Goal: Information Seeking & Learning: Find specific fact

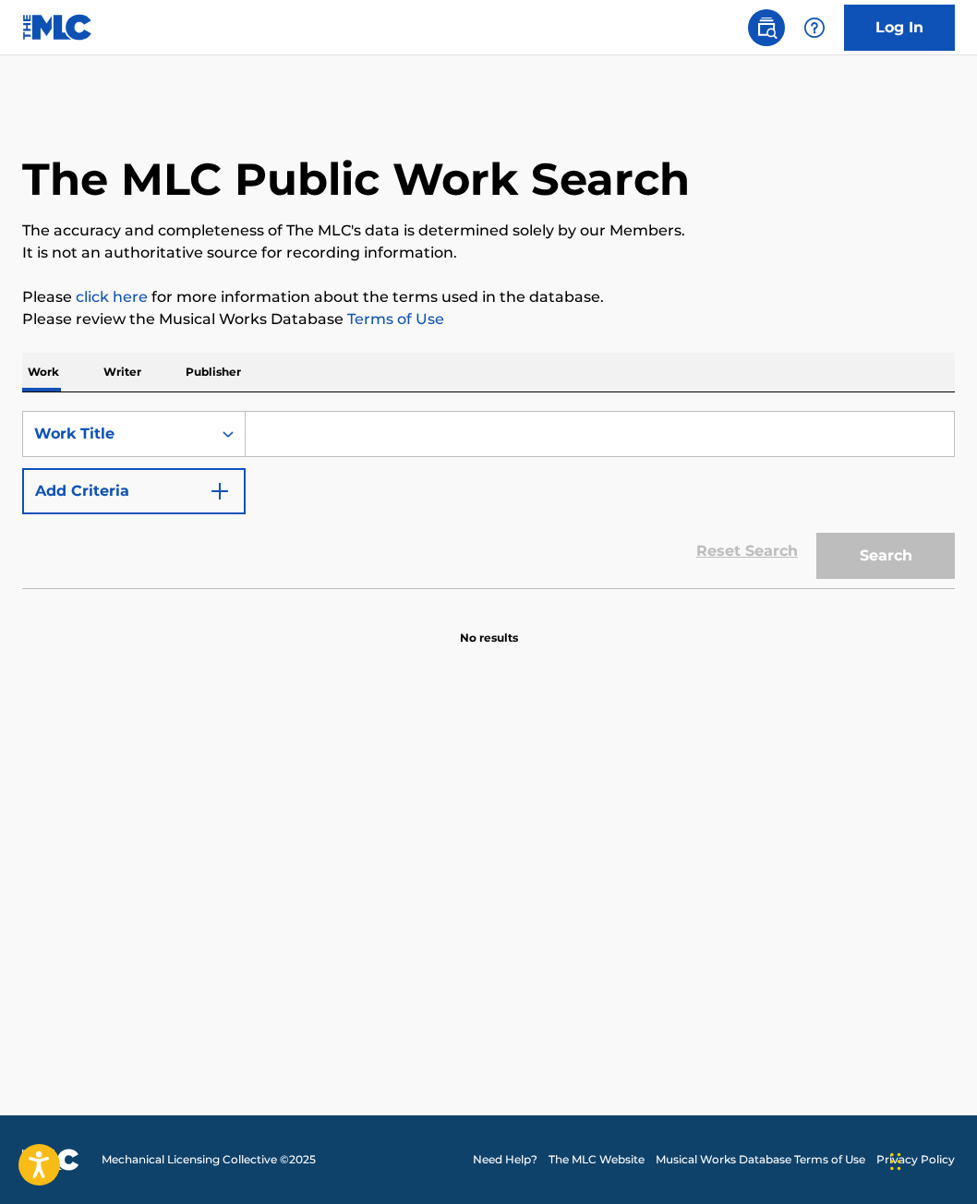
click at [440, 411] on div "Search Form" at bounding box center [600, 434] width 709 height 46
click at [440, 427] on input "Search Form" at bounding box center [600, 434] width 708 height 44
type input "nutshell"
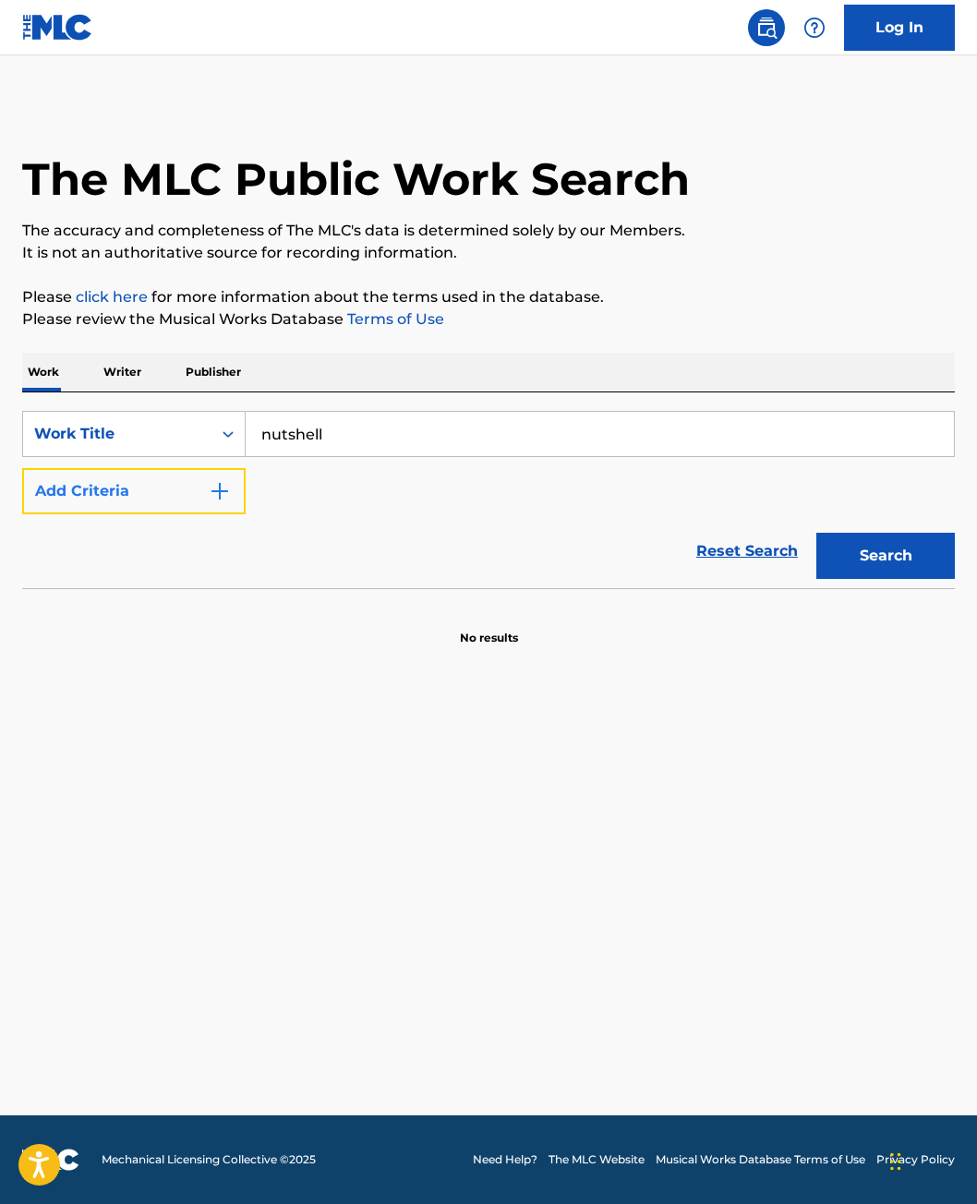
click at [117, 485] on button "Add Criteria" at bounding box center [134, 491] width 224 height 46
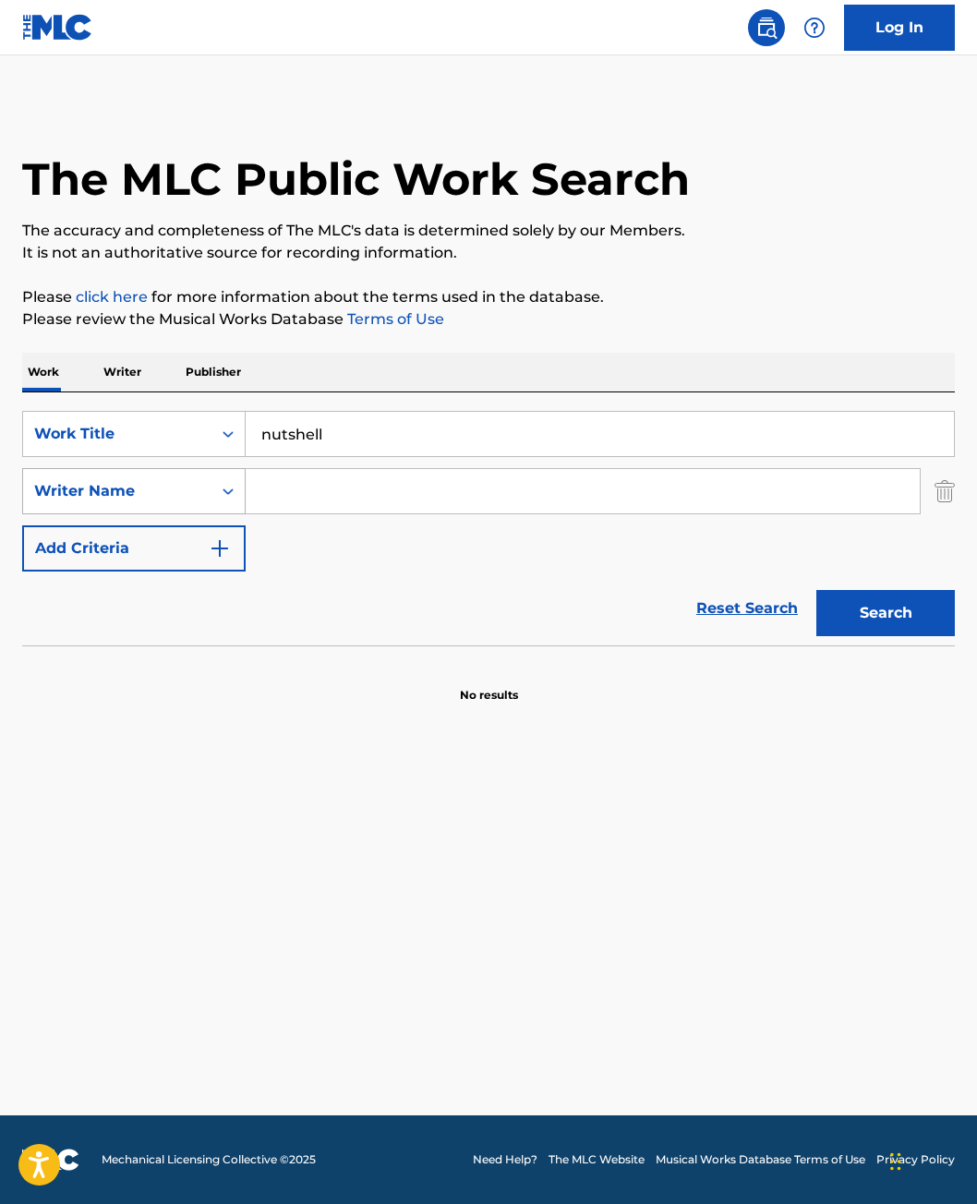
click at [200, 483] on div "Writer Name" at bounding box center [117, 491] width 188 height 35
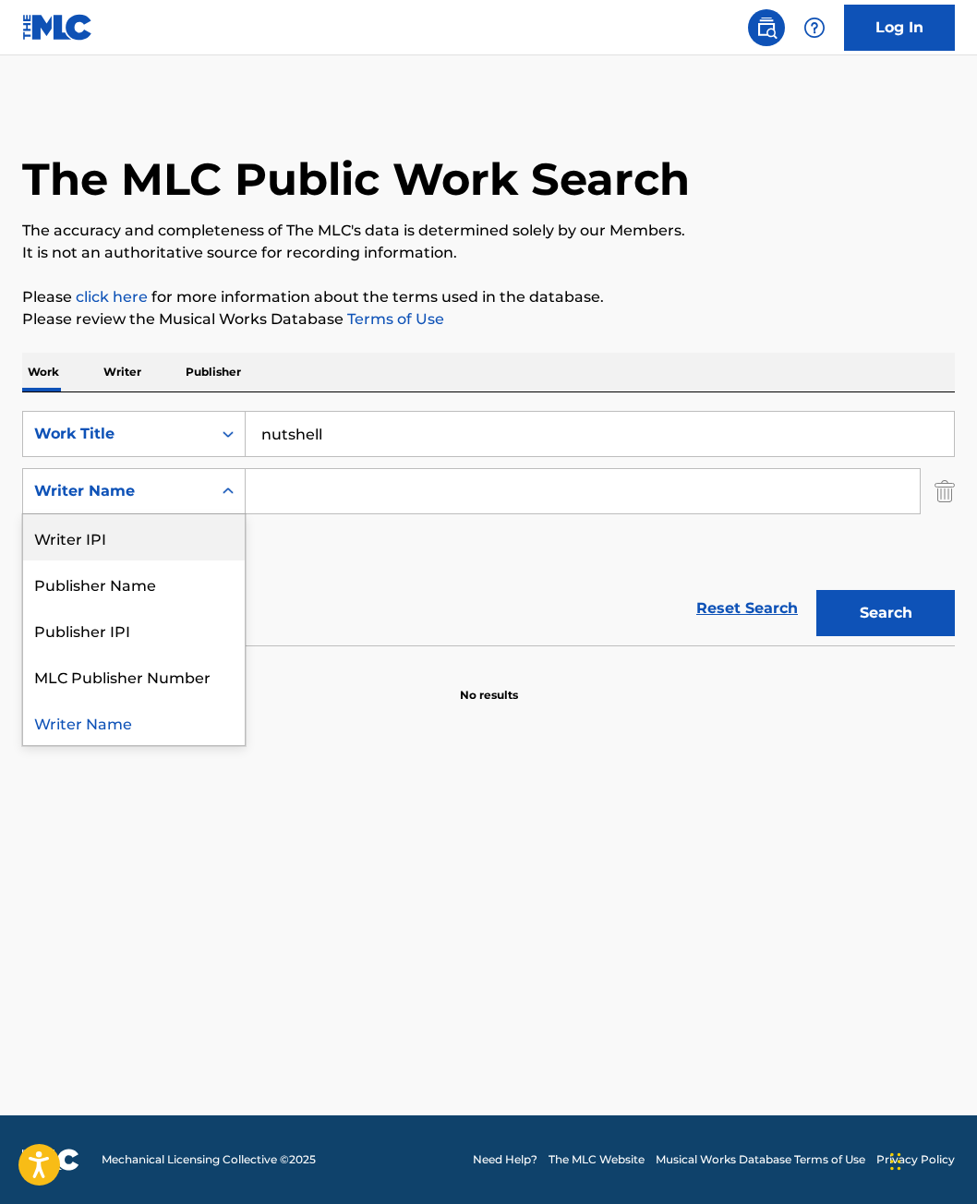
click at [142, 533] on div "Writer IPI" at bounding box center [134, 537] width 222 height 46
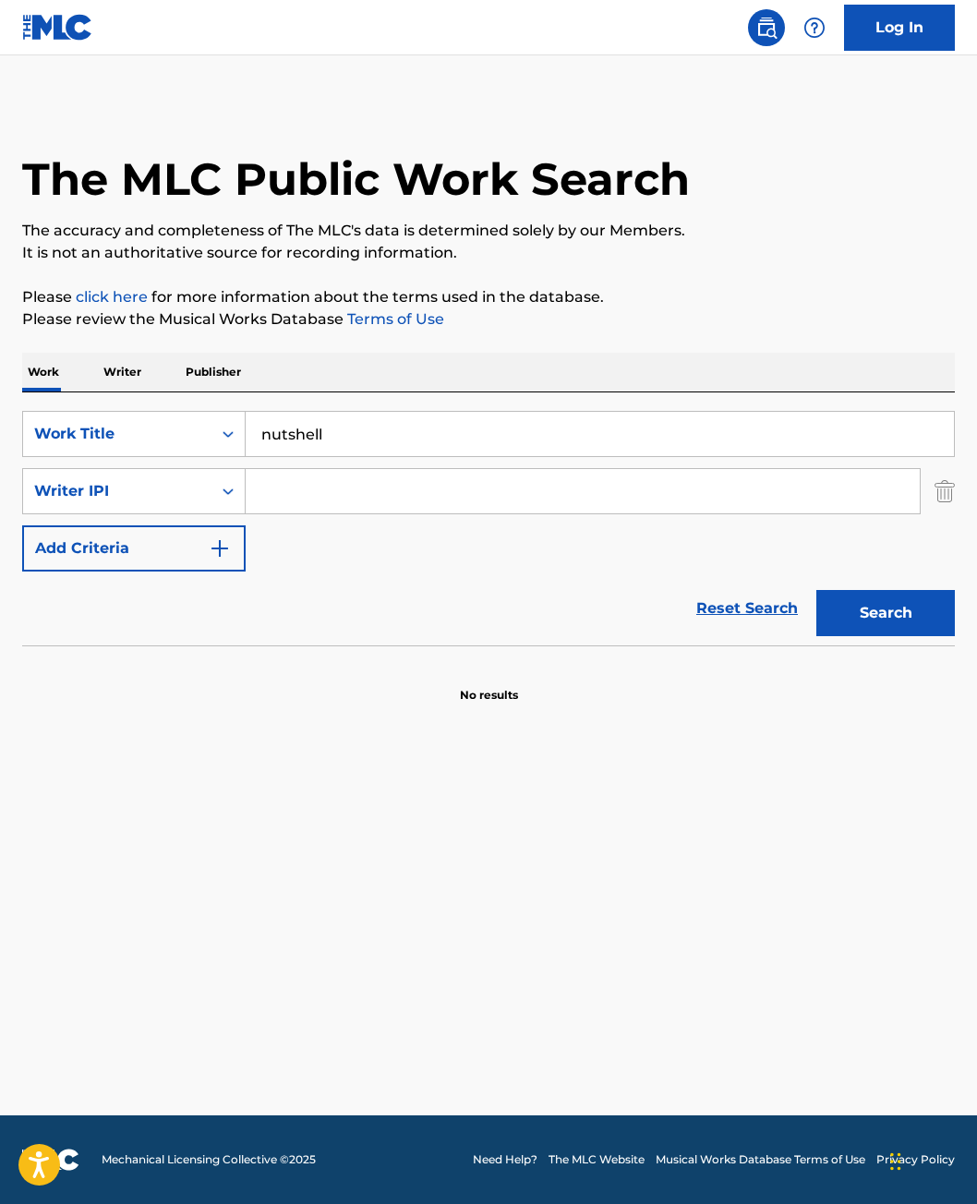
click at [417, 498] on input "Search Form" at bounding box center [583, 491] width 674 height 44
click at [112, 500] on div "Writer IPI" at bounding box center [117, 491] width 166 height 22
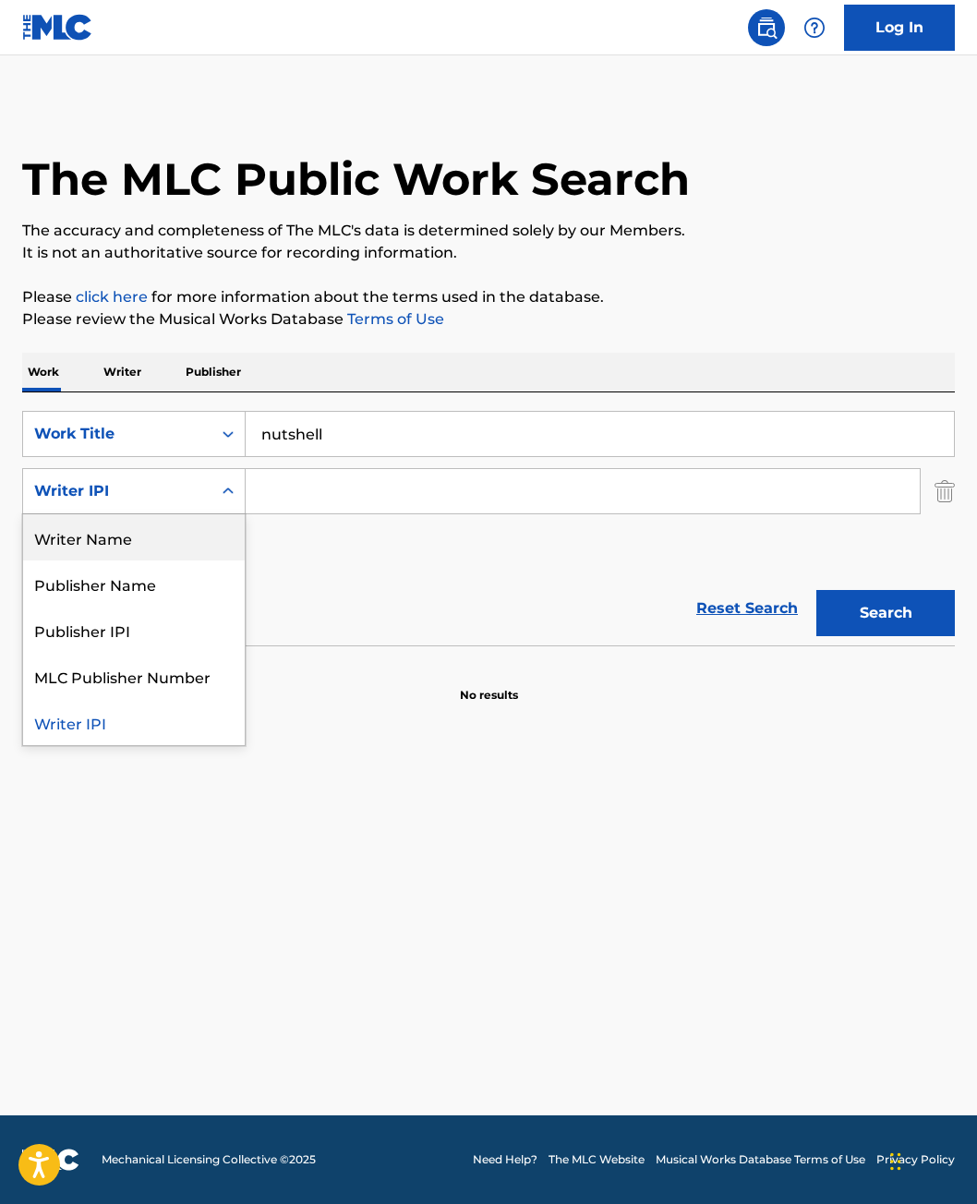
click at [116, 540] on div "Writer Name" at bounding box center [134, 537] width 222 height 46
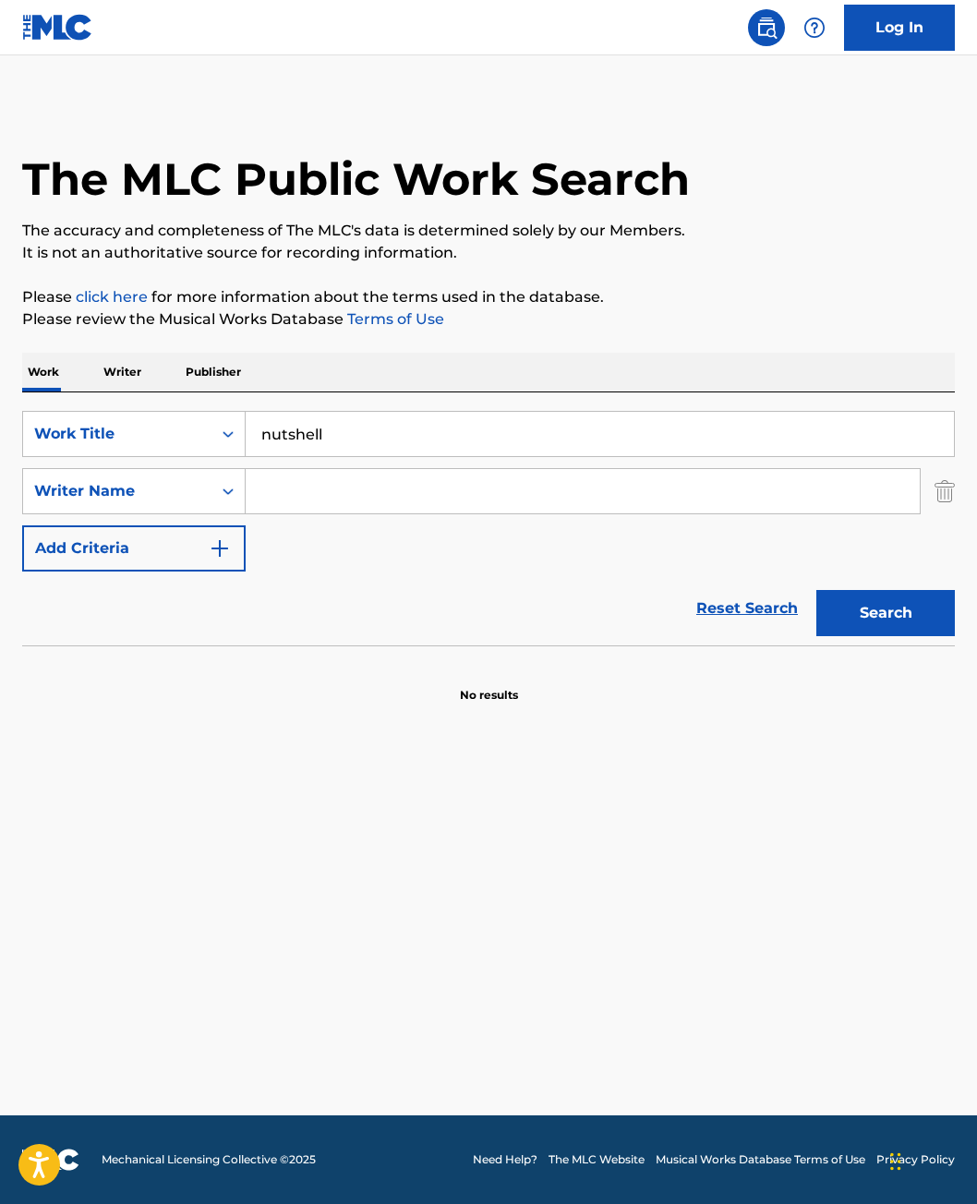
click at [341, 514] on div "Search Form" at bounding box center [583, 491] width 675 height 46
click at [340, 495] on input "Search Form" at bounding box center [583, 491] width 674 height 44
type input "[PERSON_NAME]"
click at [929, 617] on button "Search" at bounding box center [885, 613] width 139 height 46
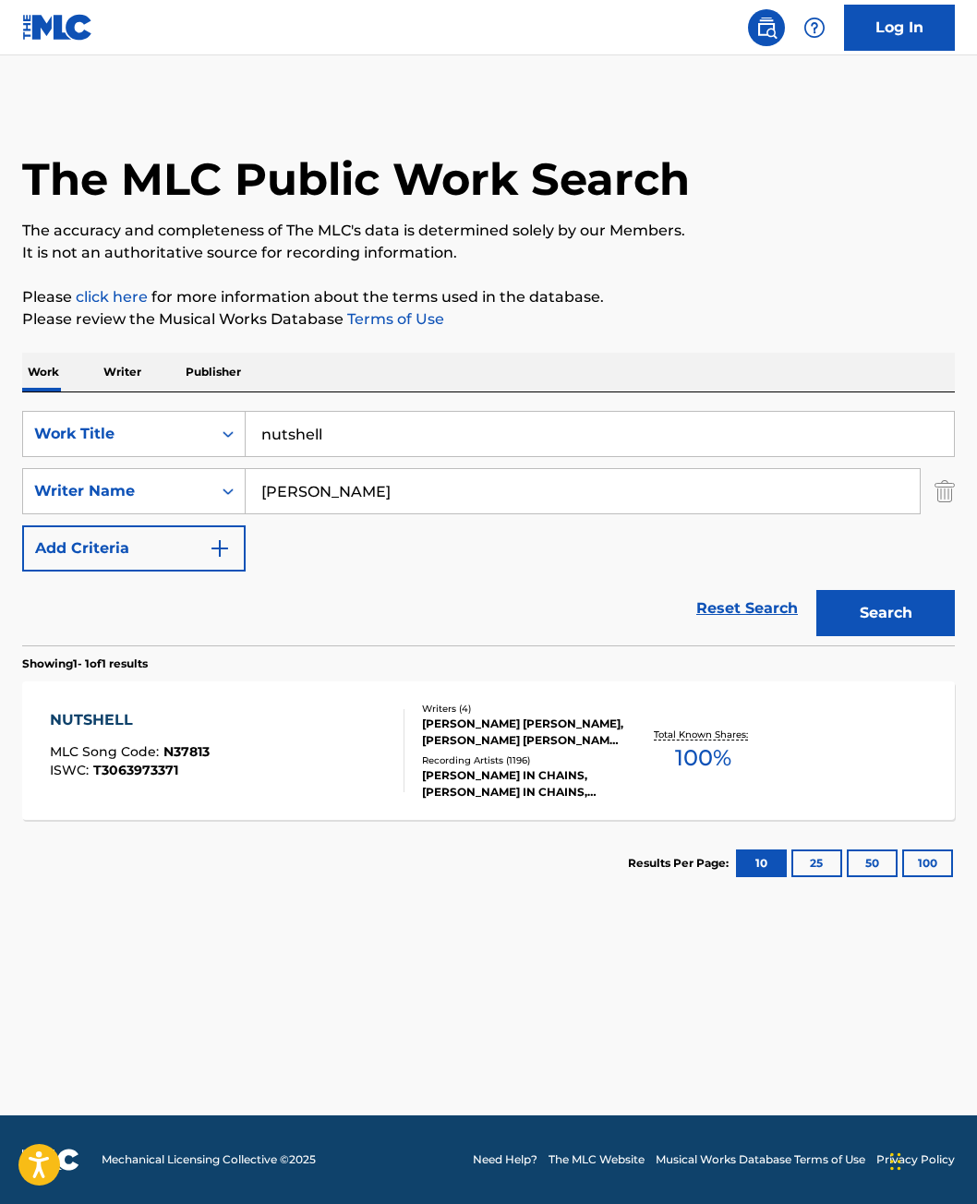
click at [369, 763] on div "NUTSHELL MLC Song Code : N37813 ISWC : T3063973371" at bounding box center [227, 750] width 355 height 83
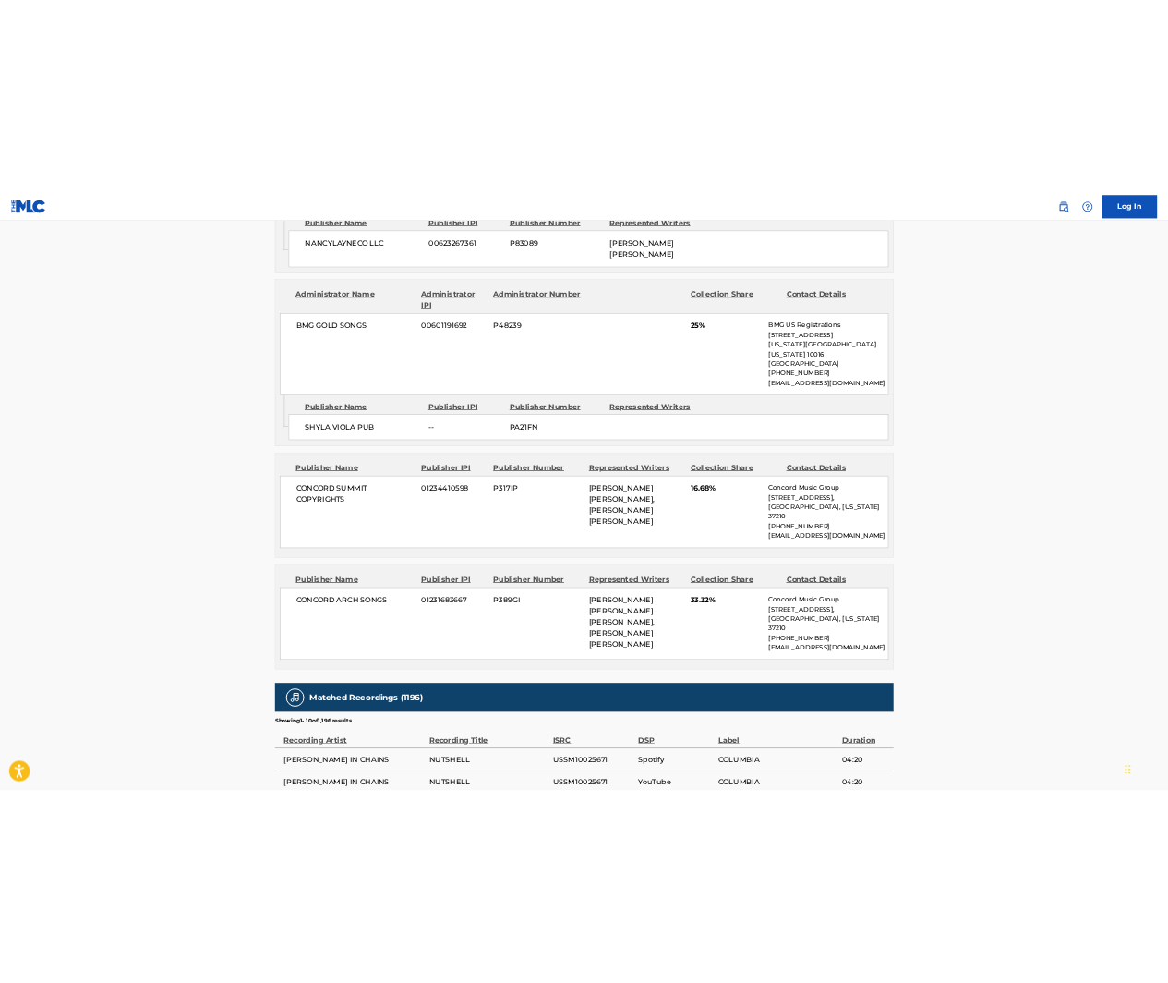
scroll to position [1201, 0]
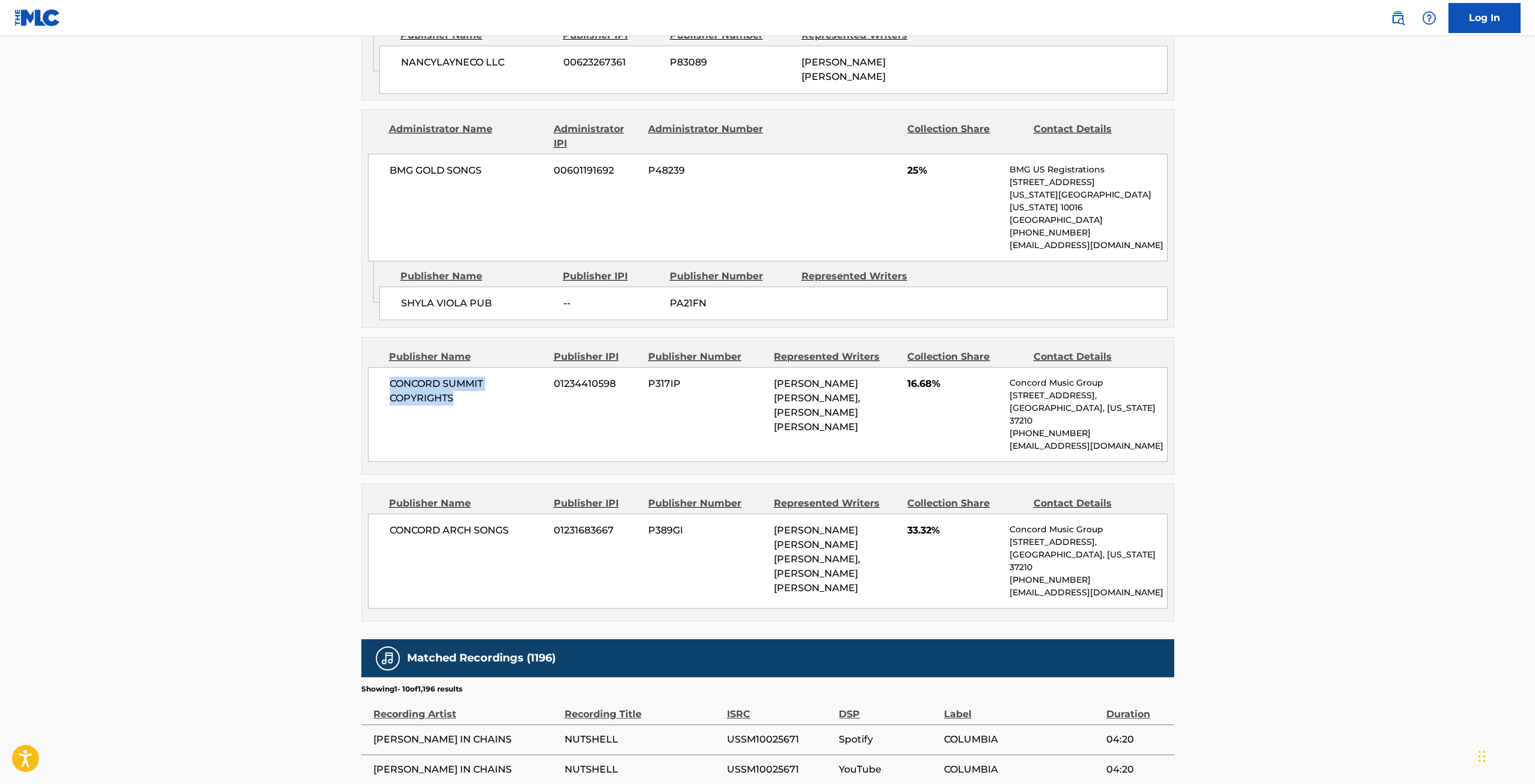
drag, startPoint x: 391, startPoint y: 345, endPoint x: 470, endPoint y: 366, distance: 81.7
click at [470, 377] on span "CONCORD SUMMIT COPYRIGHTS" at bounding box center [467, 391] width 156 height 29
copy span "CONCORD SUMMIT COPYRIGHTS"
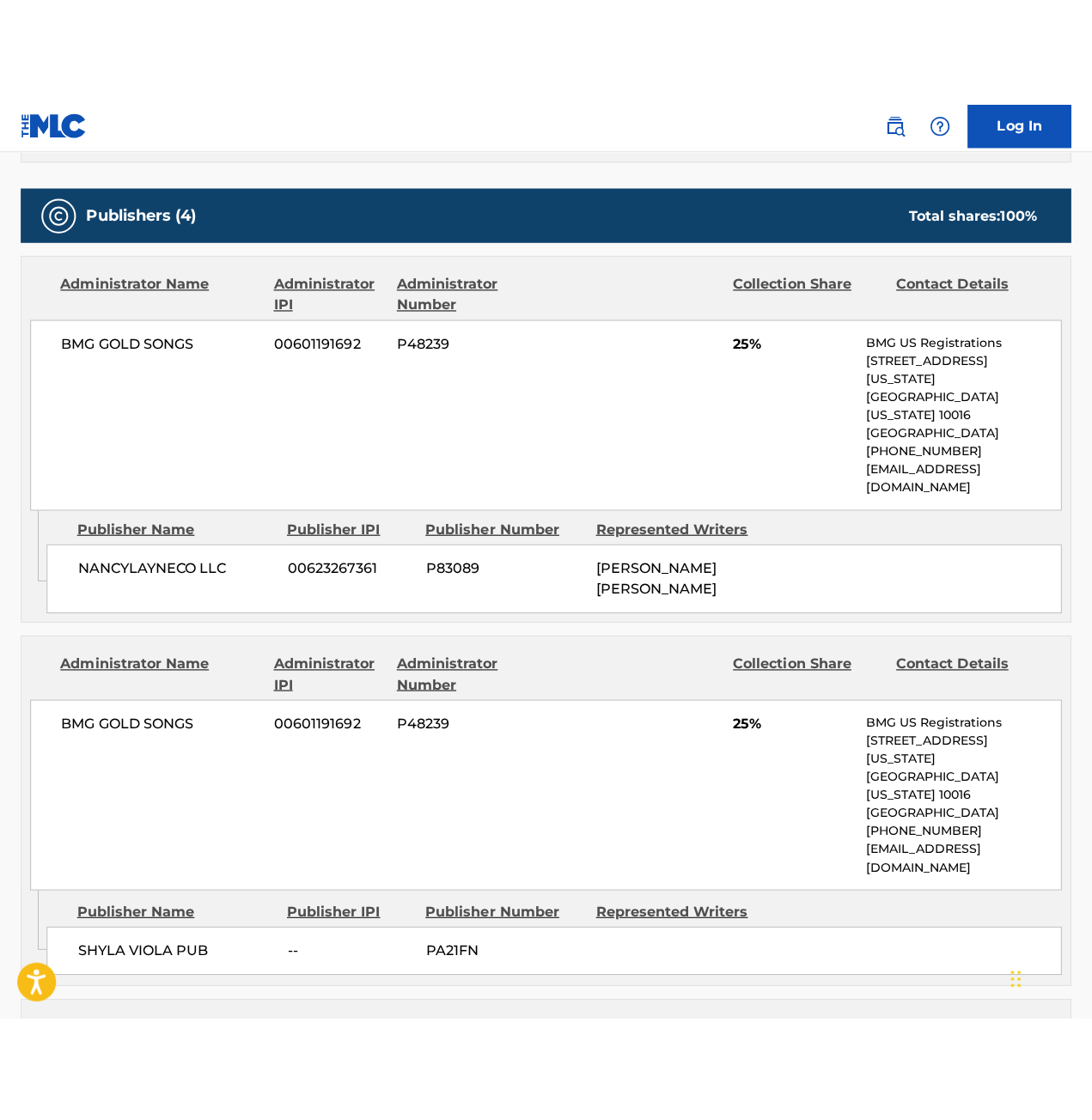
scroll to position [773, 0]
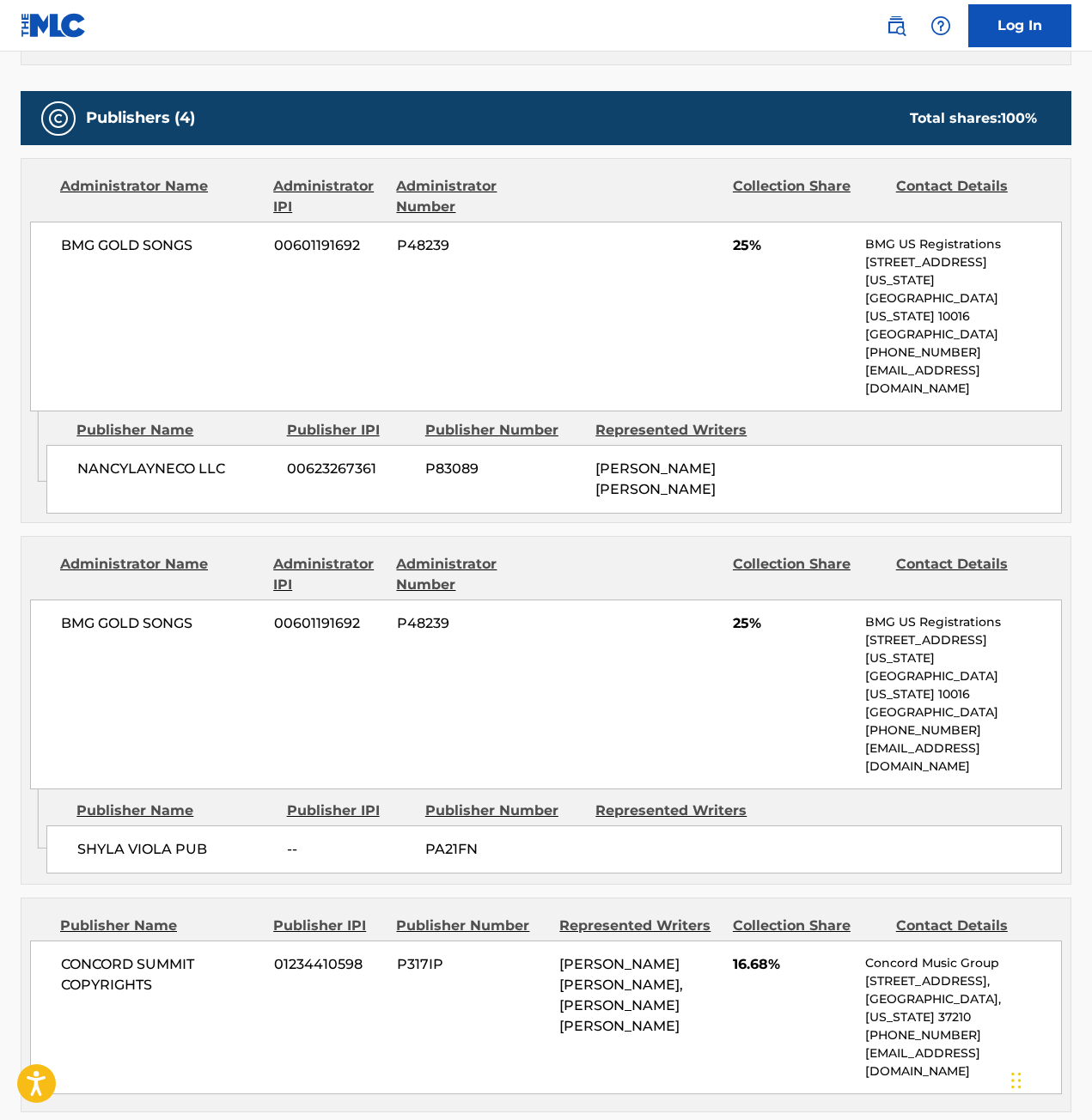
click at [355, 940] on div "CONCORD SUMMIT COPYRIGHTS 01234410598 P317IP [PERSON_NAME] [PERSON_NAME], [PERS…" at bounding box center [545, 1017] width 1032 height 153
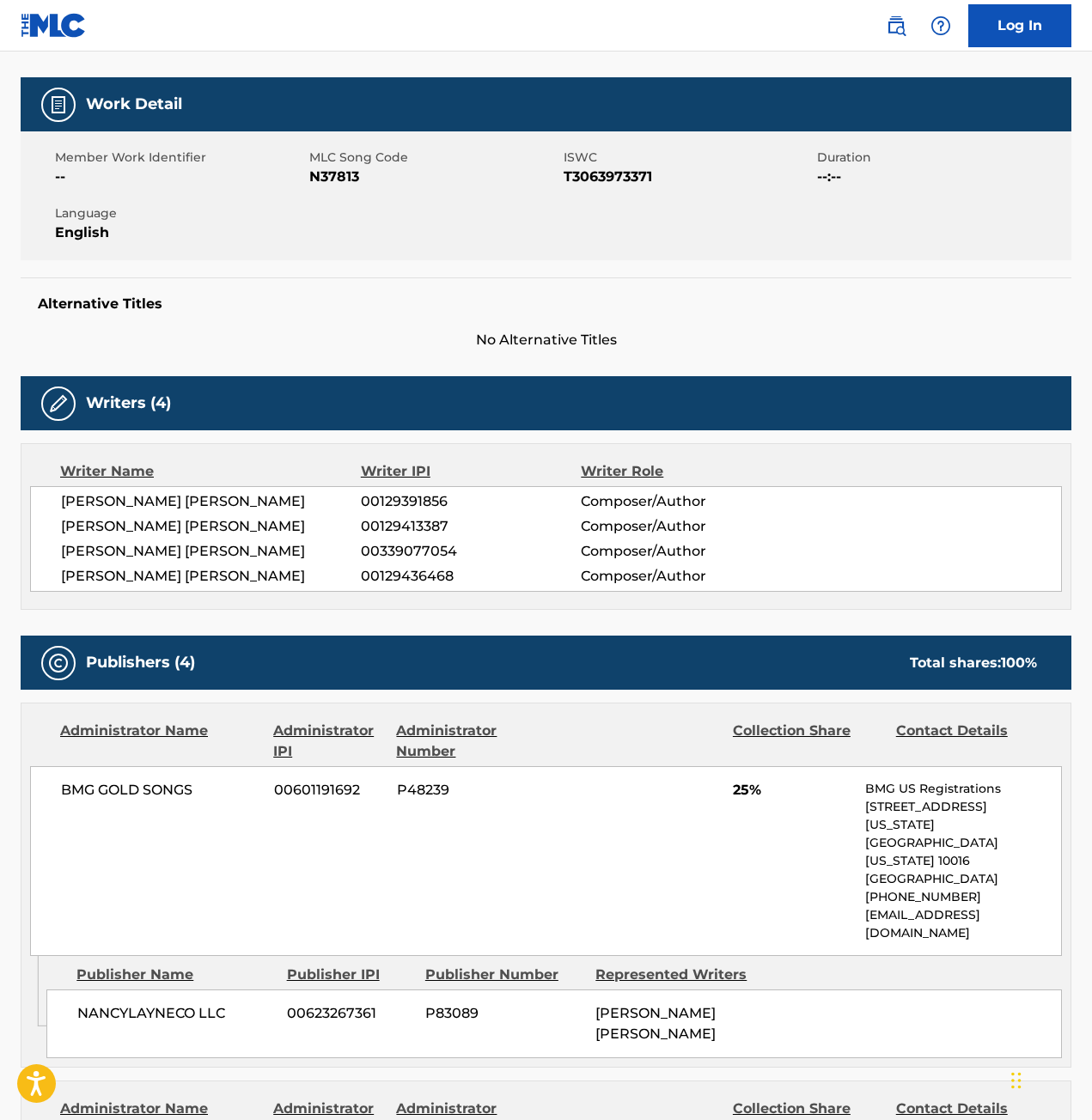
scroll to position [258, 0]
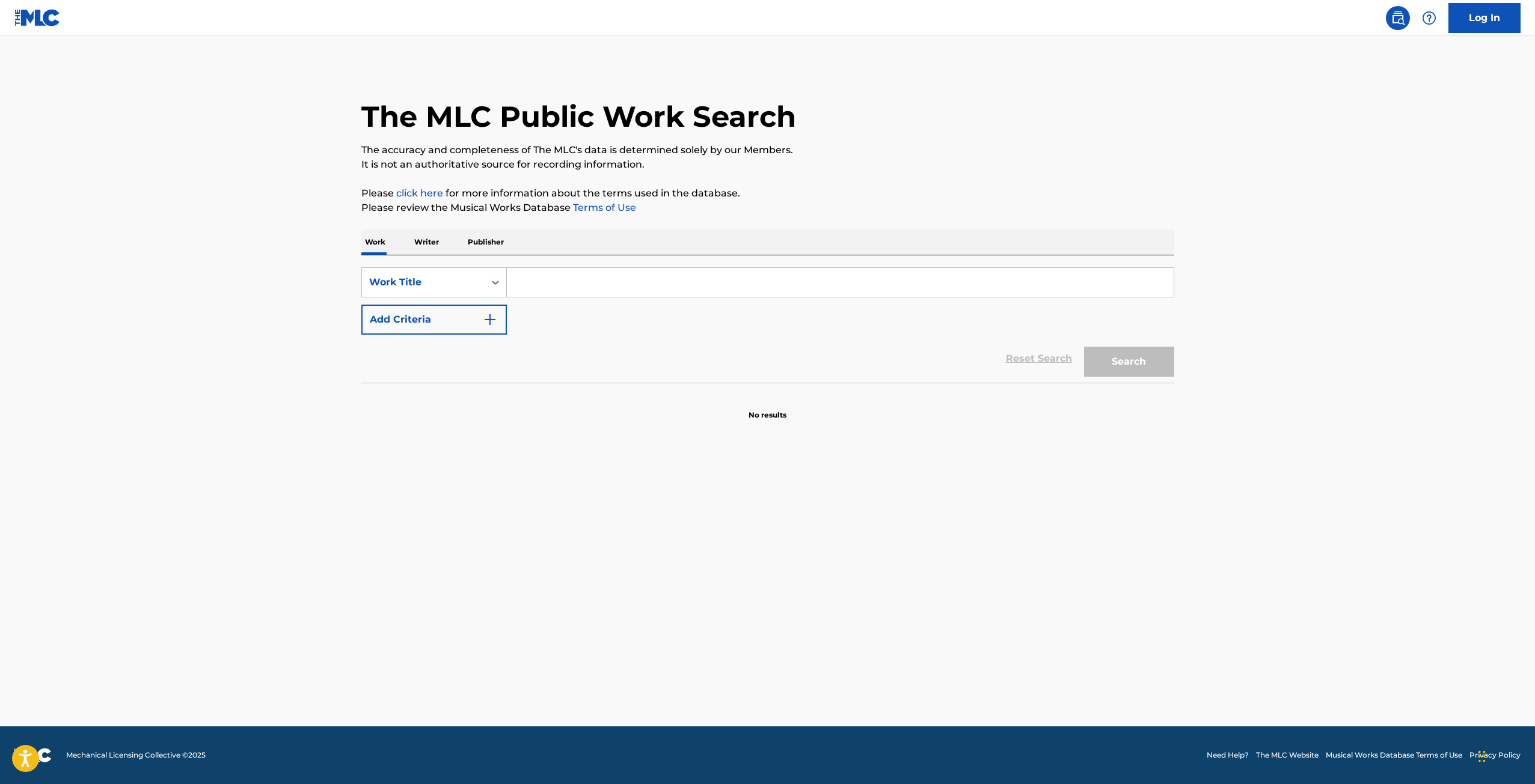
click at [549, 277] on input "Search Form" at bounding box center [840, 282] width 667 height 29
type input "nutshhell"
click at [476, 327] on button "Add Criteria" at bounding box center [434, 319] width 146 height 30
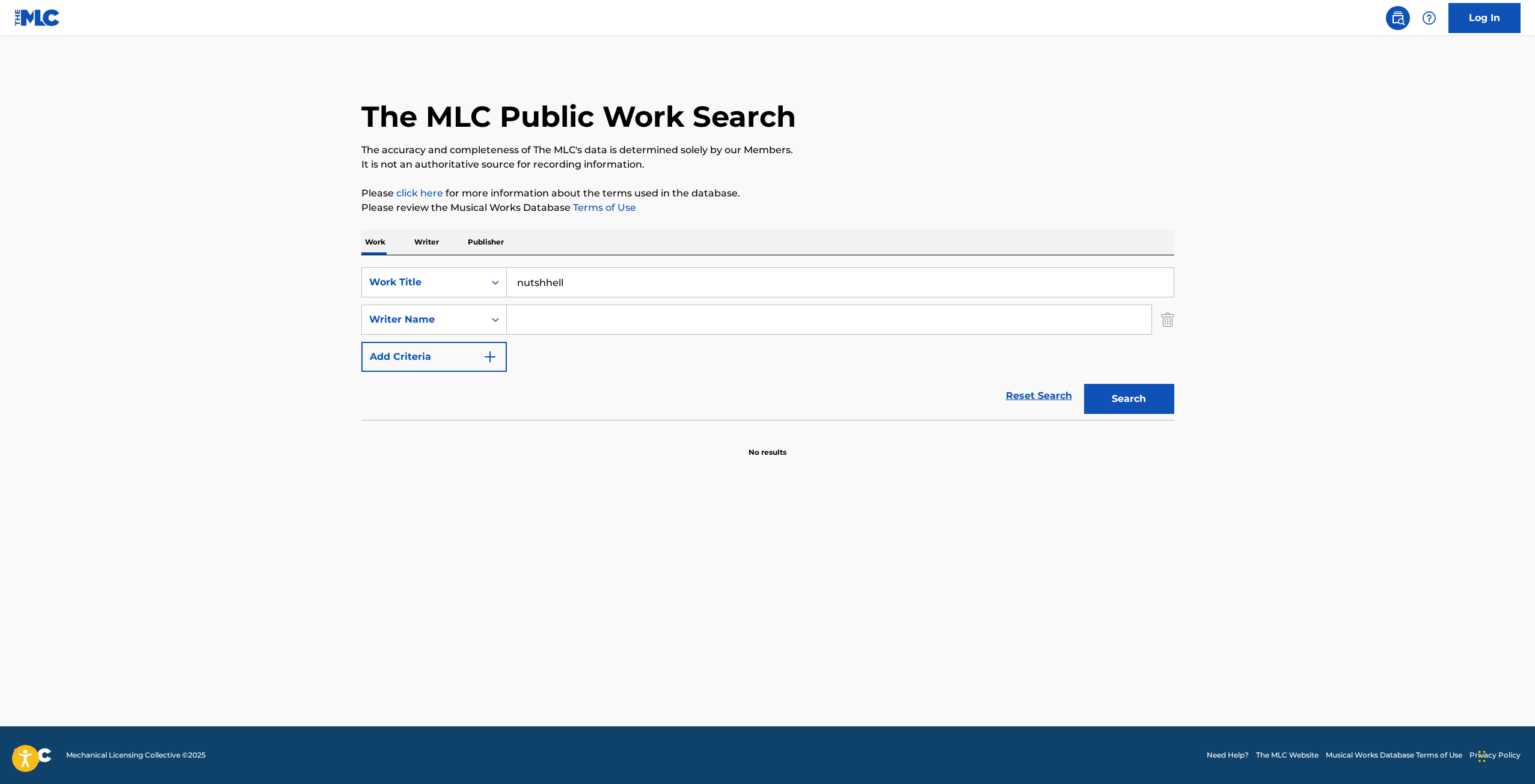
click at [579, 306] on input "Search Form" at bounding box center [829, 319] width 644 height 29
click at [446, 321] on div "Writer Name" at bounding box center [423, 319] width 108 height 14
click at [551, 310] on input "Search Form" at bounding box center [829, 319] width 644 height 29
click at [1084, 384] on button "Search" at bounding box center [1129, 399] width 90 height 30
click at [1144, 397] on button "Search" at bounding box center [1129, 399] width 90 height 30
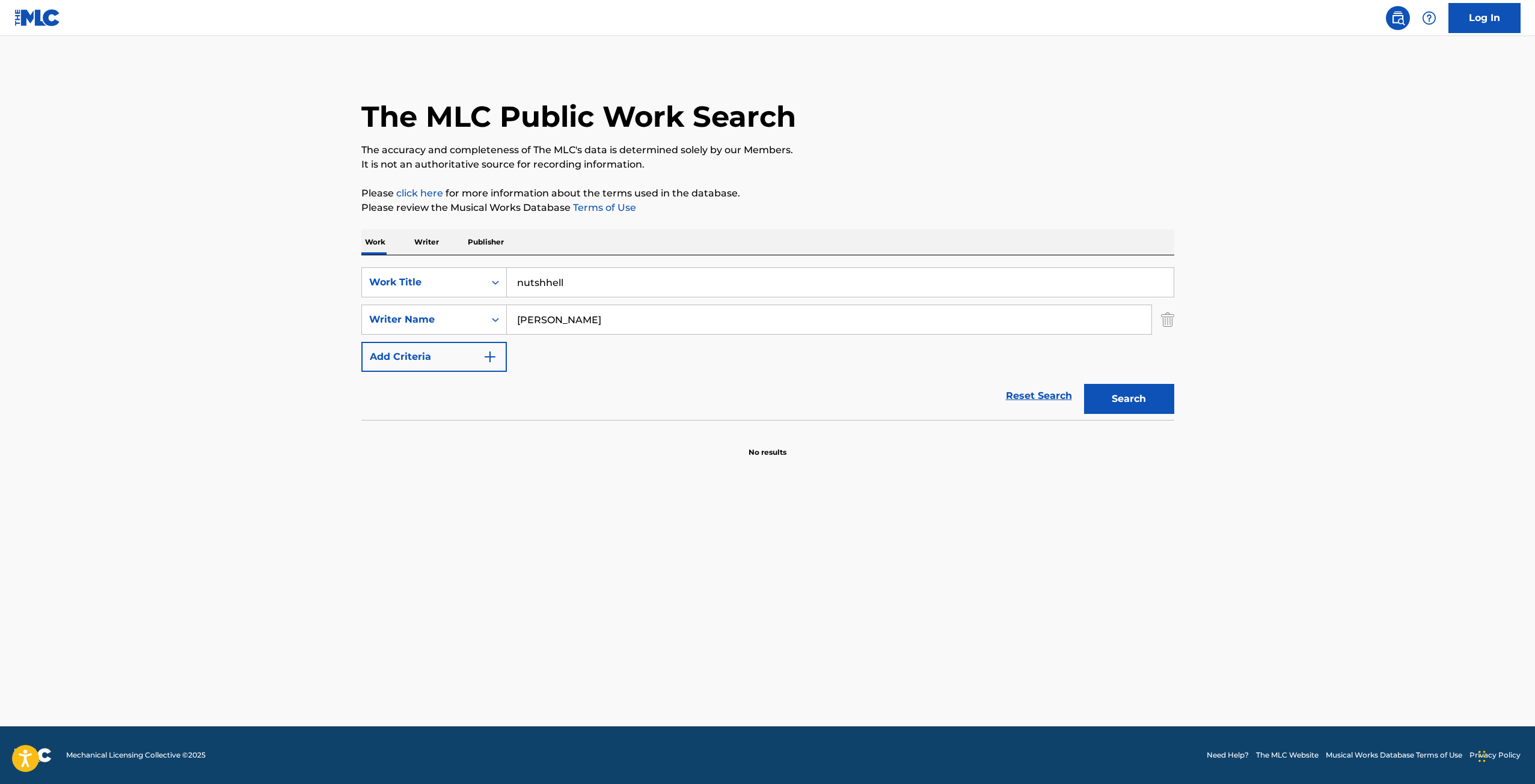
click at [633, 311] on input "[PERSON_NAME]" at bounding box center [829, 319] width 644 height 29
type input "s"
type input "layne staley"
click at [1155, 417] on div "Search" at bounding box center [1126, 396] width 96 height 48
click at [1146, 397] on button "Search" at bounding box center [1129, 399] width 90 height 30
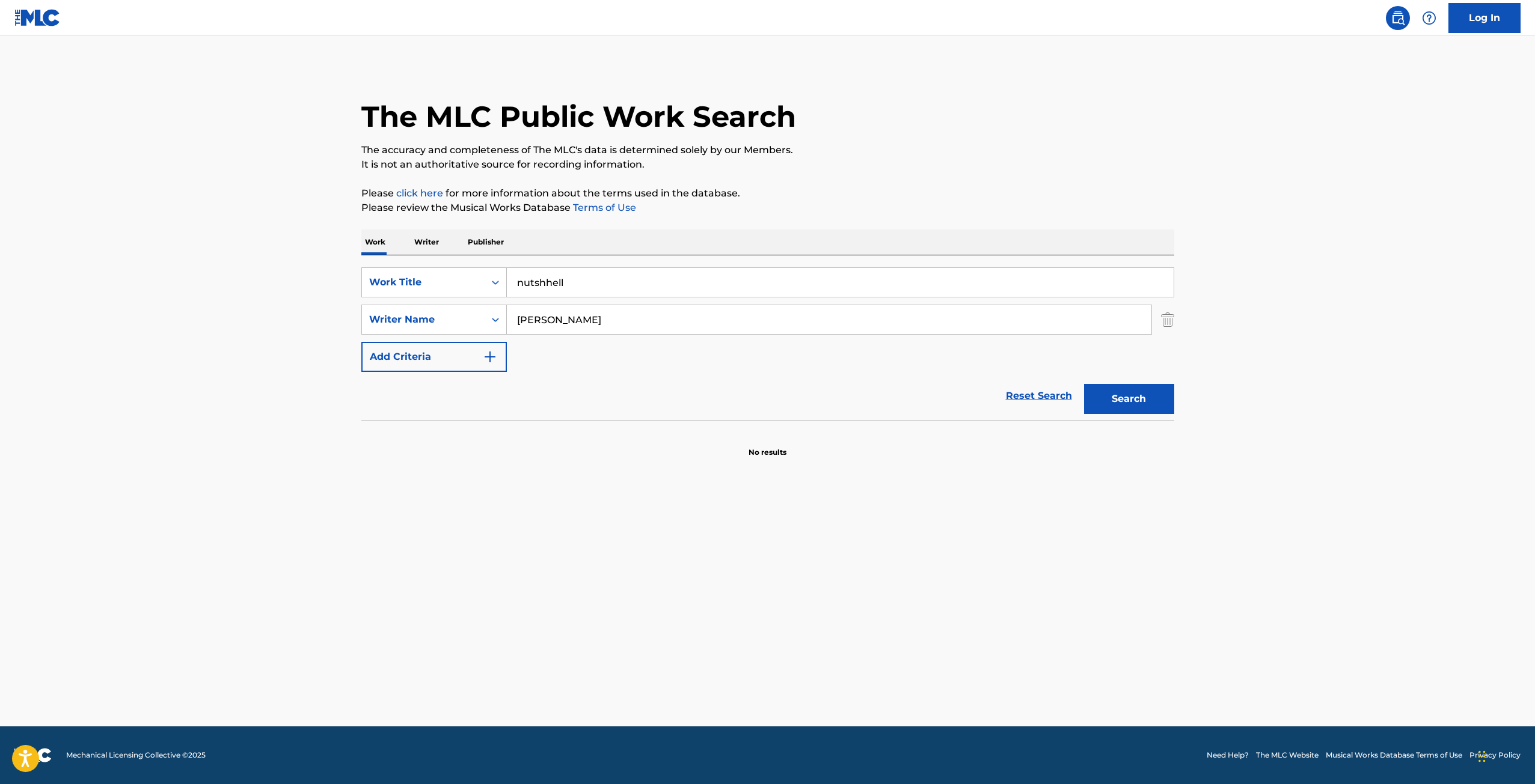
drag, startPoint x: 643, startPoint y: 306, endPoint x: 614, endPoint y: 313, distance: 29.8
click at [614, 313] on input "layne staley" at bounding box center [829, 319] width 644 height 29
click at [549, 285] on input "nutshhell" at bounding box center [840, 282] width 667 height 29
type input "nutshell"
click at [1142, 398] on button "Search" at bounding box center [1129, 399] width 90 height 30
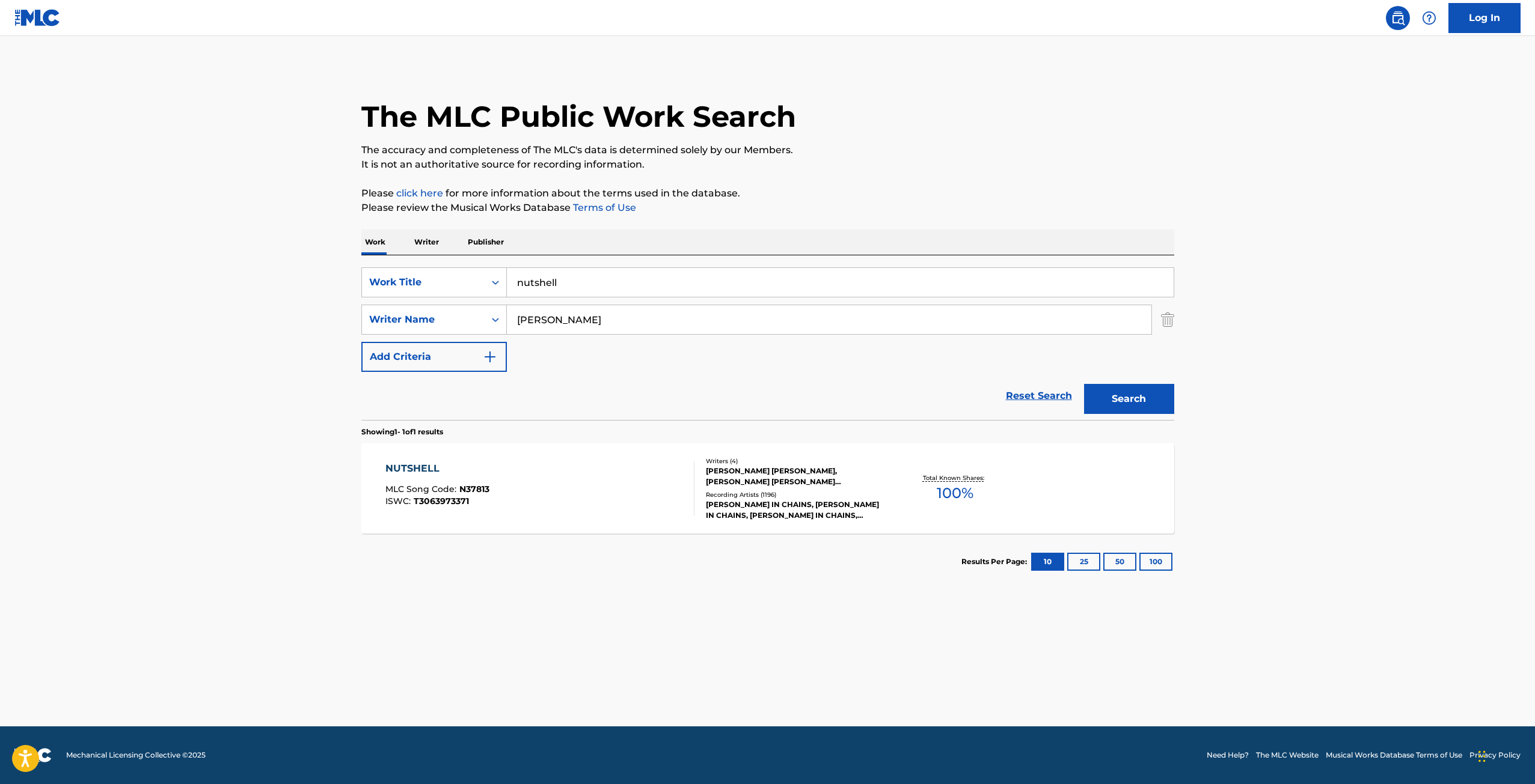
click at [798, 476] on div "[PERSON_NAME] [PERSON_NAME], [PERSON_NAME] [PERSON_NAME] [PERSON_NAME], [PERSON…" at bounding box center [796, 476] width 182 height 21
